Goal: Task Accomplishment & Management: Use online tool/utility

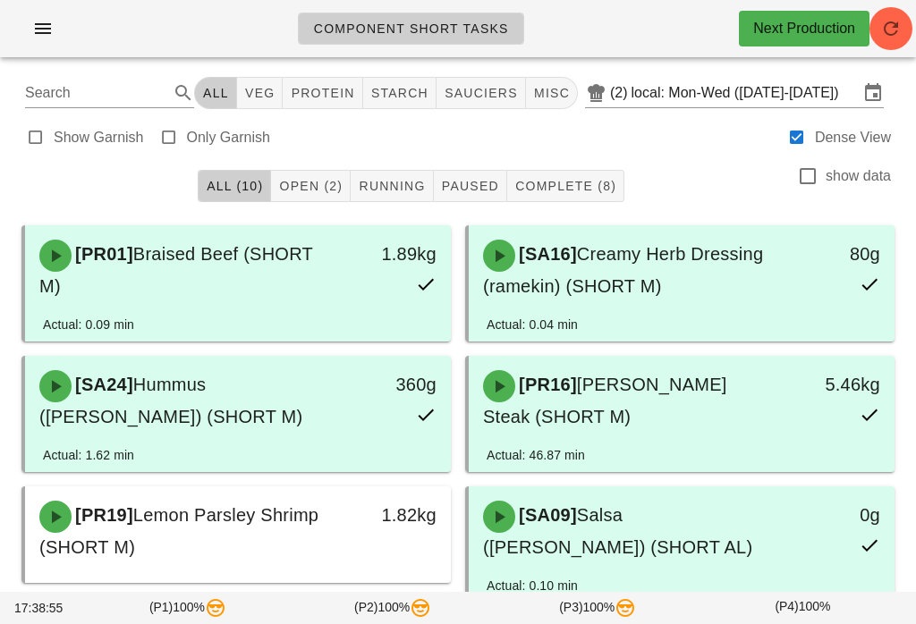
scroll to position [342, 0]
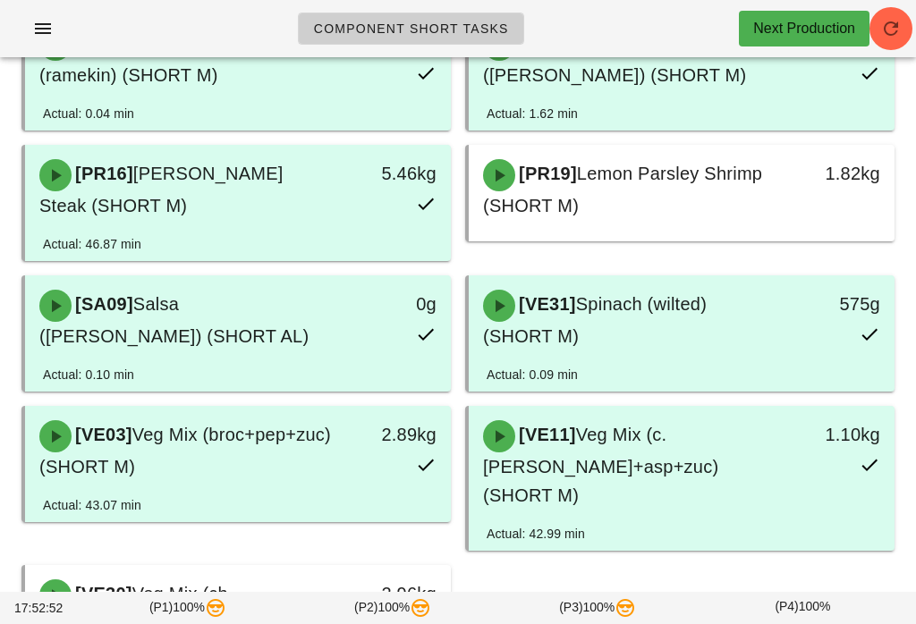
click at [903, 22] on span "button" at bounding box center [891, 28] width 43 height 21
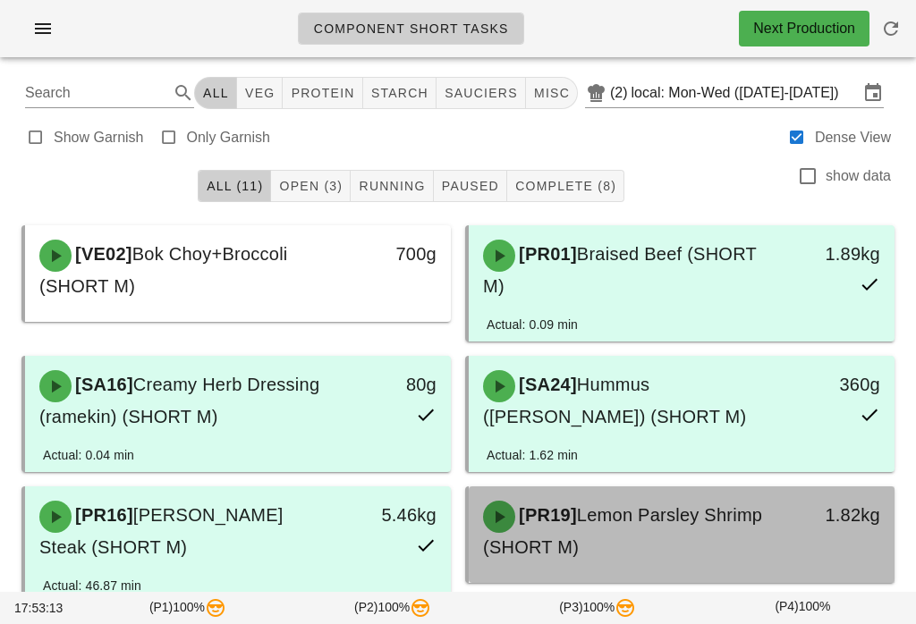
click at [627, 556] on div "[PR19] Lemon Parsley Shrimp (SHORT M)" at bounding box center [629, 531] width 314 height 82
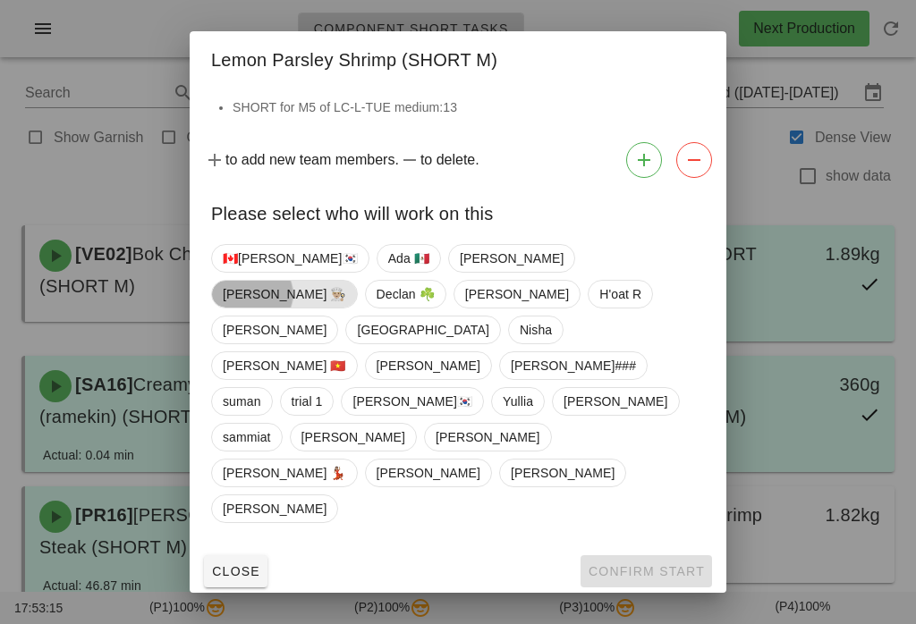
click at [346, 308] on span "Danilo 👨🏼‍🍳" at bounding box center [284, 294] width 123 height 27
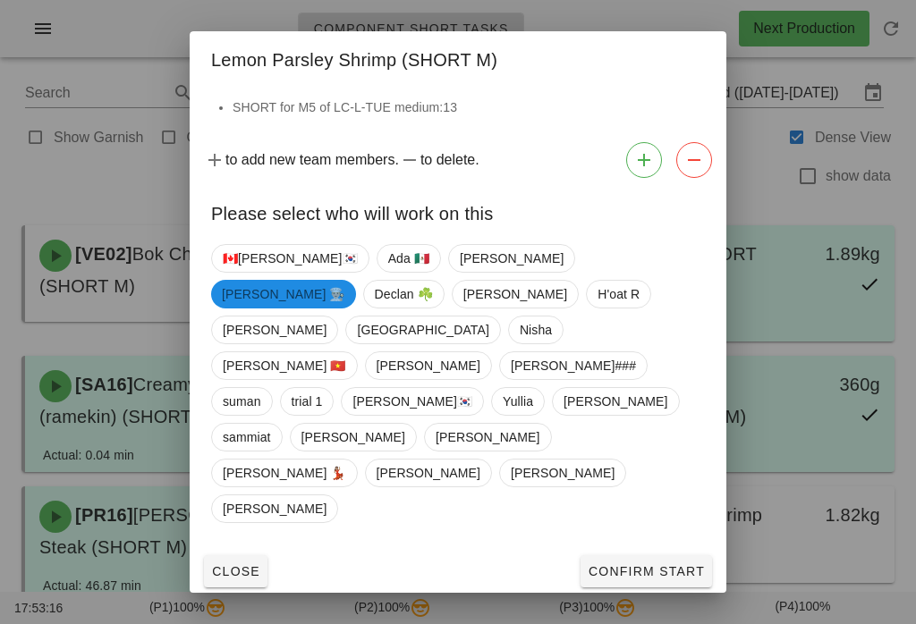
click at [647, 564] on span "Confirm Start" at bounding box center [646, 571] width 117 height 14
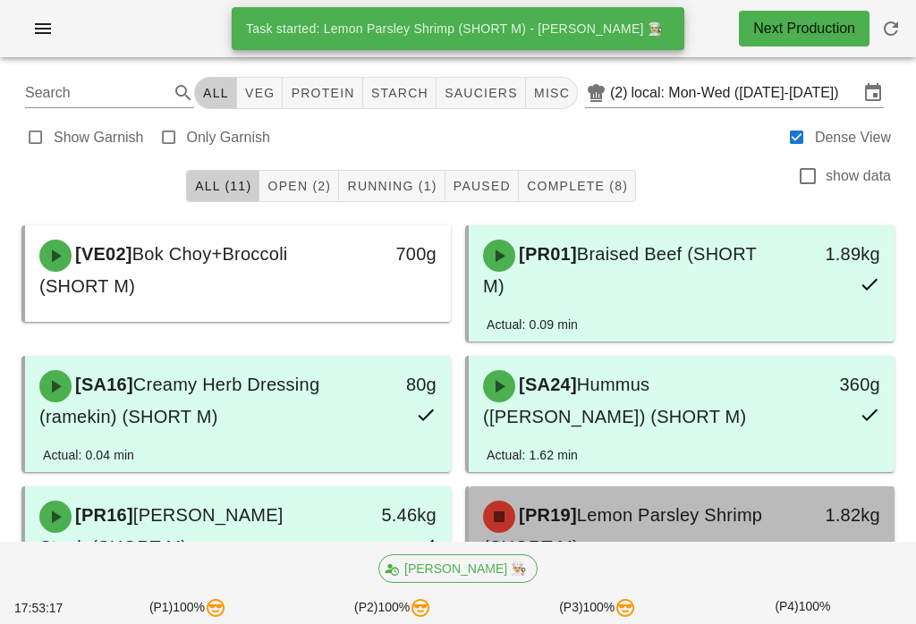
click at [625, 497] on div "[PR19] Lemon Parsley Shrimp (SHORT M)" at bounding box center [629, 531] width 314 height 82
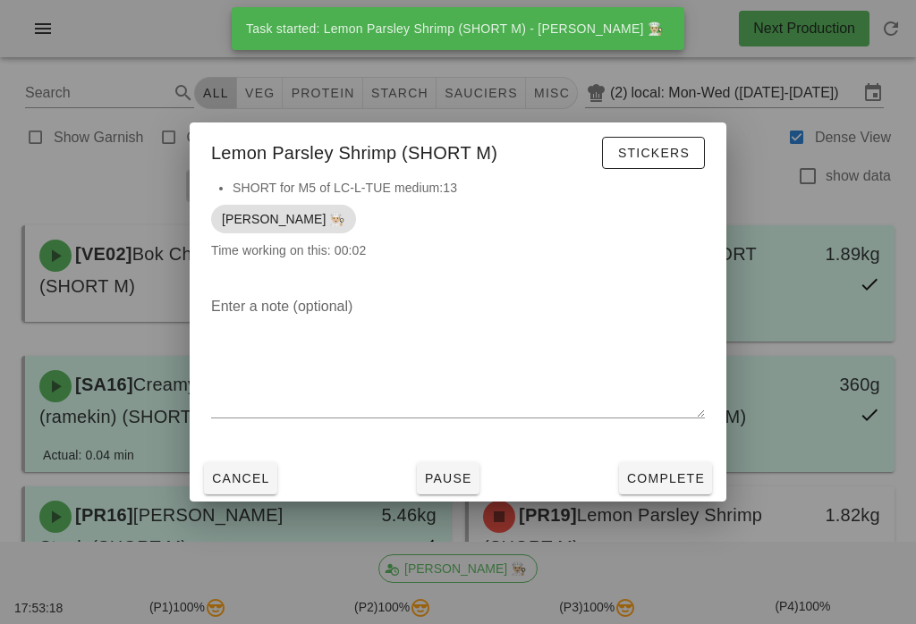
click at [665, 481] on span "Complete" at bounding box center [665, 478] width 79 height 14
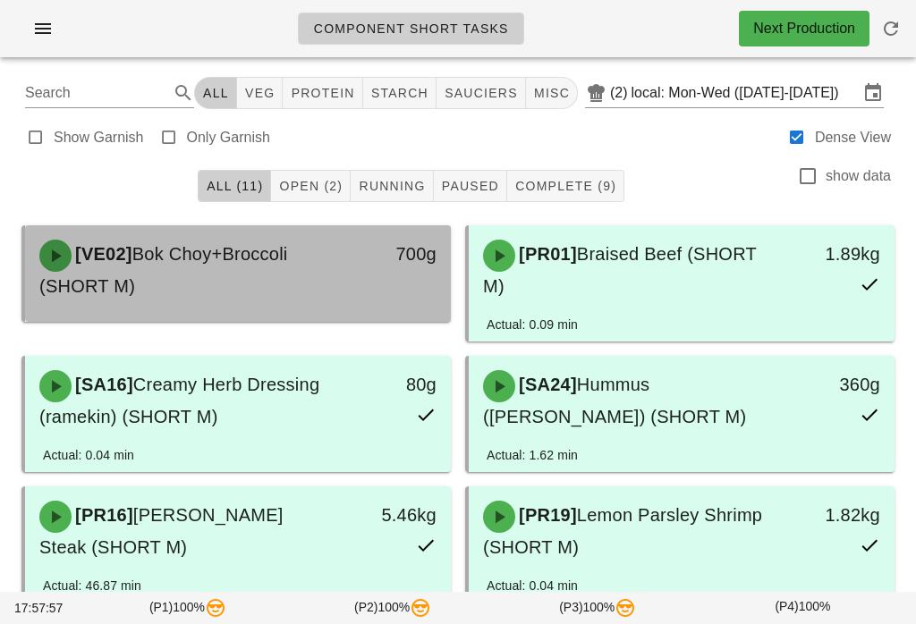
click at [232, 242] on div "[VE02] Bok Choy+Broccoli (SHORT M)" at bounding box center [186, 270] width 314 height 82
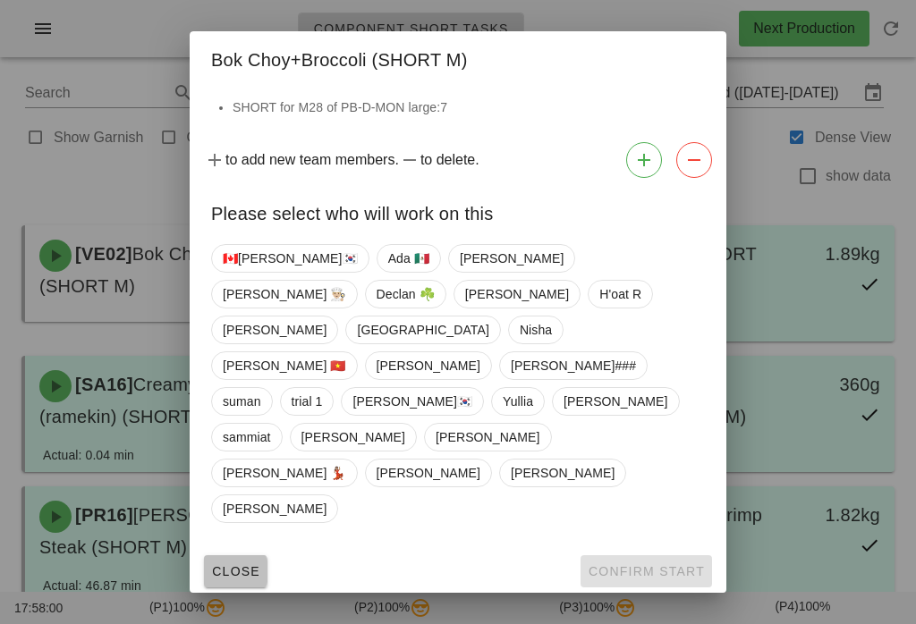
click at [243, 564] on span "Close" at bounding box center [235, 571] width 49 height 14
